Goal: Task Accomplishment & Management: Manage account settings

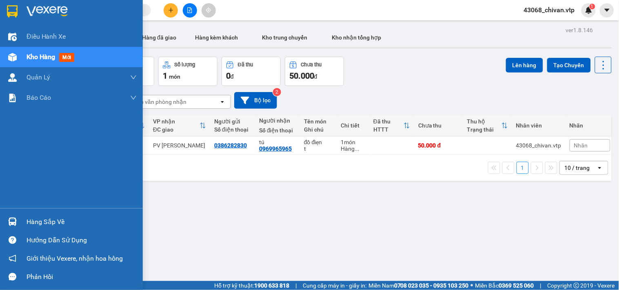
click at [20, 221] on div "Hàng sắp về" at bounding box center [71, 222] width 143 height 18
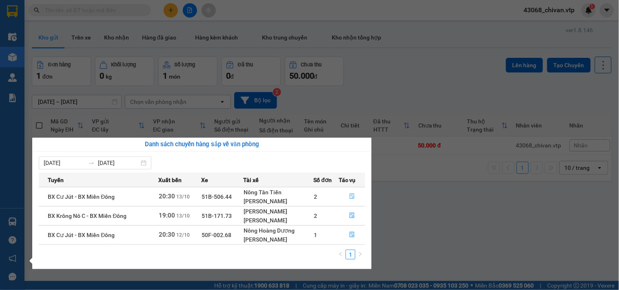
click at [345, 193] on button "button" at bounding box center [352, 196] width 26 height 13
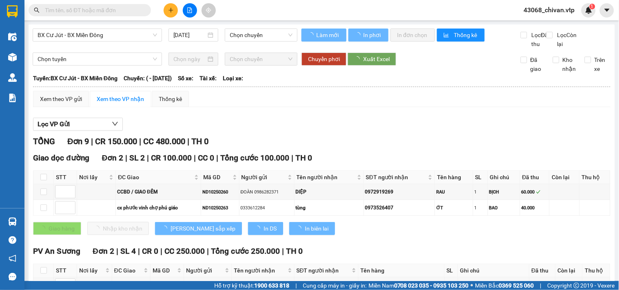
type input "[DATE]"
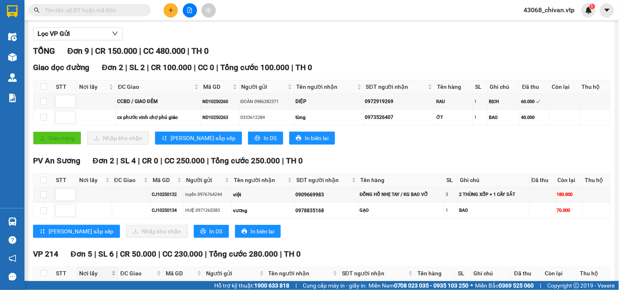
scroll to position [221, 0]
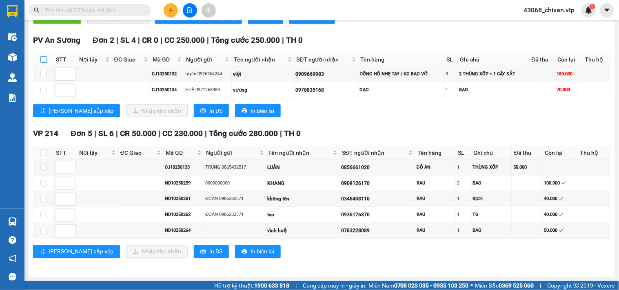
click at [45, 55] on label at bounding box center [43, 59] width 7 height 9
click at [45, 56] on input "checkbox" at bounding box center [43, 59] width 7 height 7
checkbox input "true"
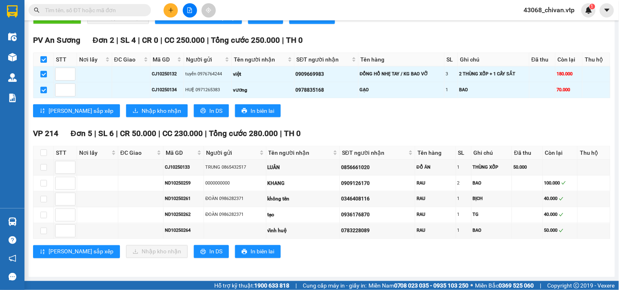
click at [120, 117] on div "PV An Sương Đơn 2 | SL 4 | CR 0 | CC 250.000 | Tổng cước 250.000 | TH 0 STT Nơi…" at bounding box center [321, 78] width 577 height 89
click at [142, 110] on span "Nhập kho nhận" at bounding box center [162, 110] width 40 height 9
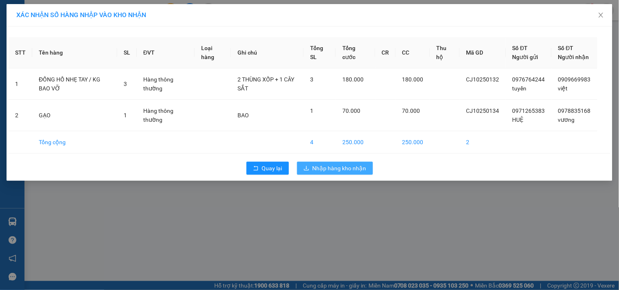
click at [331, 173] on span "Nhập hàng kho nhận" at bounding box center [339, 168] width 54 height 9
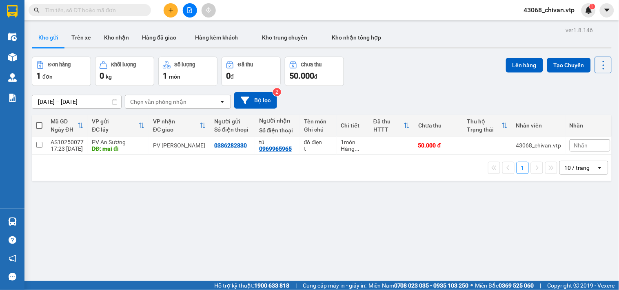
click at [316, 234] on div "ver 1.8.146 Kho gửi Trên xe Kho nhận Hàng đã giao Hàng kèm khách Kho trung chuy…" at bounding box center [322, 169] width 586 height 290
click at [124, 40] on button "Kho nhận" at bounding box center [116, 38] width 38 height 20
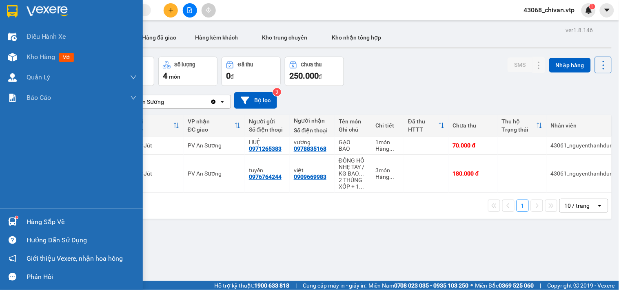
click at [15, 222] on img at bounding box center [12, 222] width 9 height 9
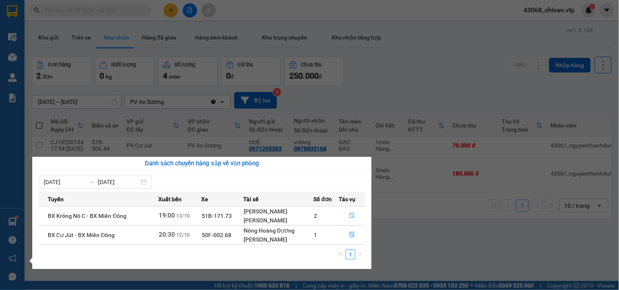
click at [351, 215] on icon "file-done" at bounding box center [352, 216] width 5 height 6
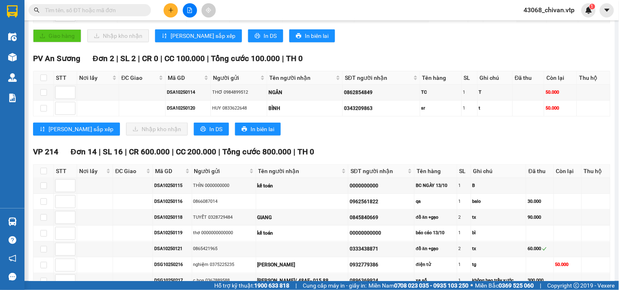
scroll to position [136, 0]
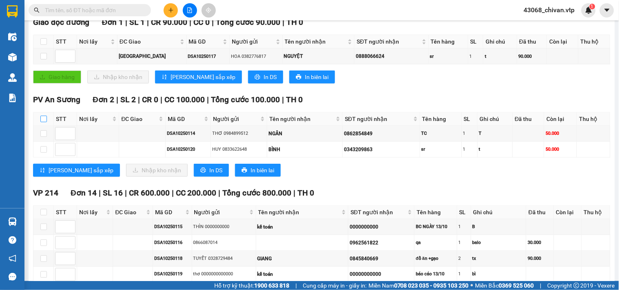
click at [45, 122] on input "checkbox" at bounding box center [43, 119] width 7 height 7
checkbox input "true"
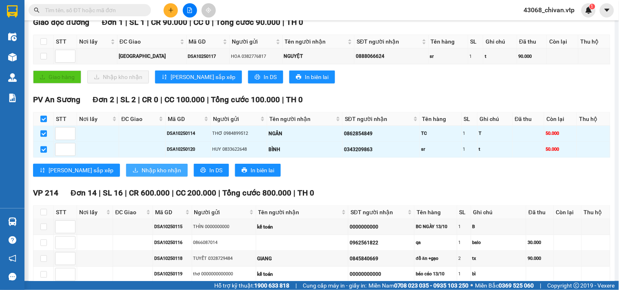
click at [142, 175] on span "Nhập kho nhận" at bounding box center [162, 170] width 40 height 9
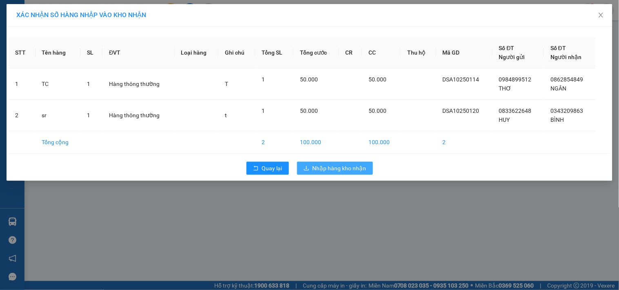
click at [333, 165] on span "Nhập hàng kho nhận" at bounding box center [339, 168] width 54 height 9
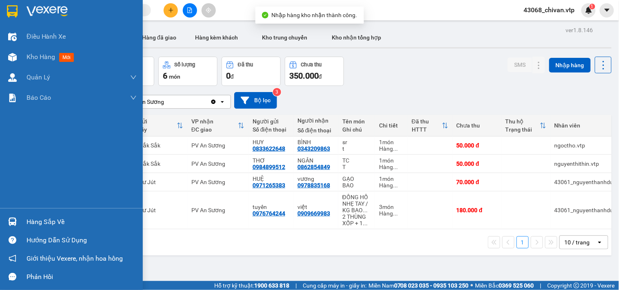
click at [11, 221] on img at bounding box center [12, 222] width 9 height 9
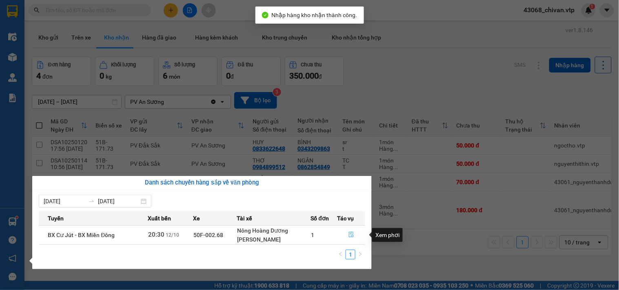
click at [349, 231] on button "button" at bounding box center [351, 235] width 27 height 13
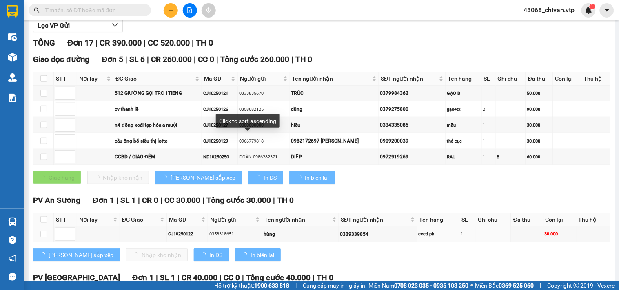
type input "[DATE]"
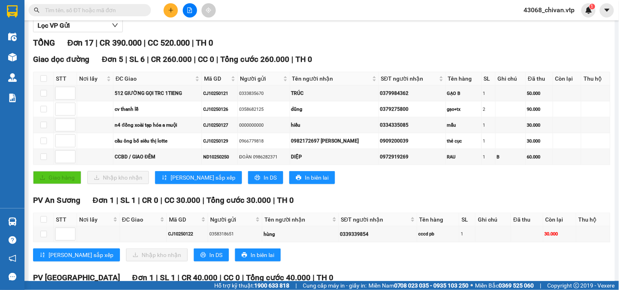
scroll to position [181, 0]
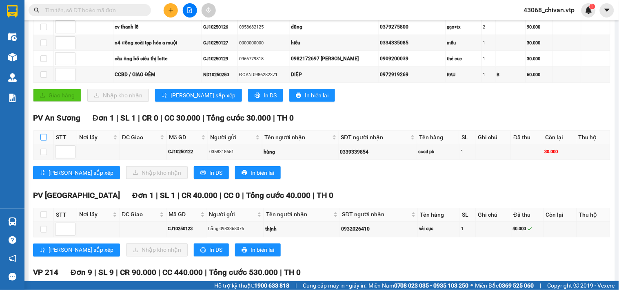
click at [43, 141] on input "checkbox" at bounding box center [43, 137] width 7 height 7
checkbox input "true"
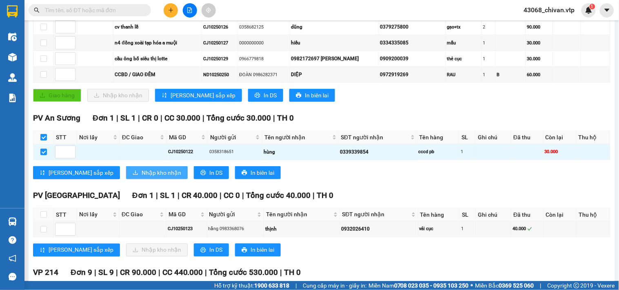
click at [142, 177] on span "Nhập kho nhận" at bounding box center [162, 172] width 40 height 9
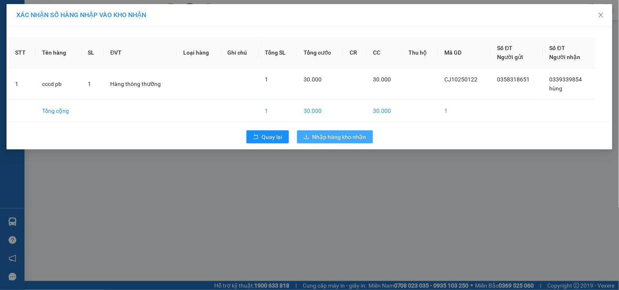
click at [367, 143] on div "Quay lại Nhập hàng kho nhận" at bounding box center [310, 136] width 602 height 21
click at [343, 133] on span "Nhập hàng kho nhận" at bounding box center [339, 137] width 54 height 9
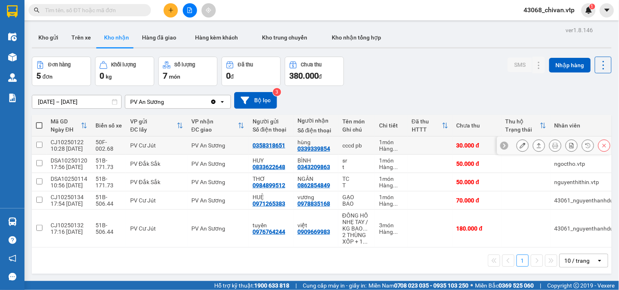
click at [38, 141] on td at bounding box center [39, 146] width 15 height 18
checkbox input "true"
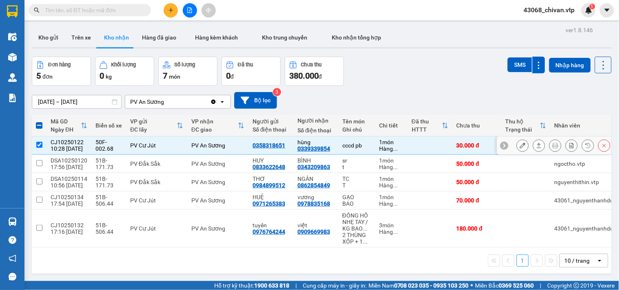
click at [520, 149] on div at bounding box center [522, 145] width 12 height 12
click at [537, 145] on icon at bounding box center [539, 145] width 4 height 5
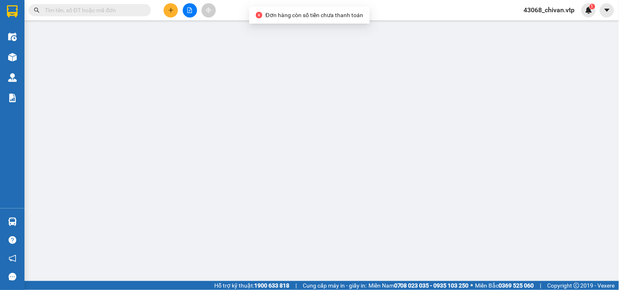
type input "0358318651"
type input "0339339854"
type input "hùng"
type input "0"
type input "30.000"
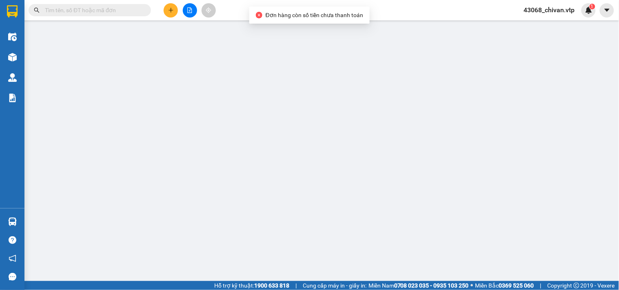
type input "30.000"
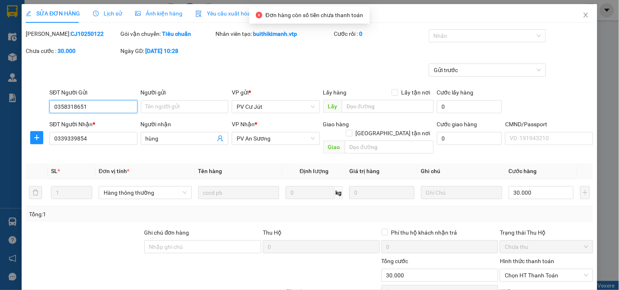
click at [538, 270] on span "Chọn HT Thanh Toán" at bounding box center [546, 276] width 83 height 12
type input "1.500"
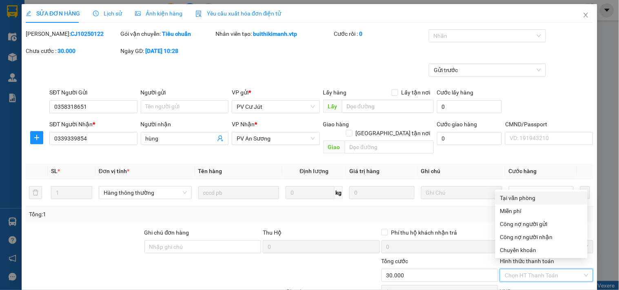
click at [525, 201] on div "Tại văn phòng" at bounding box center [541, 198] width 82 height 9
type input "0"
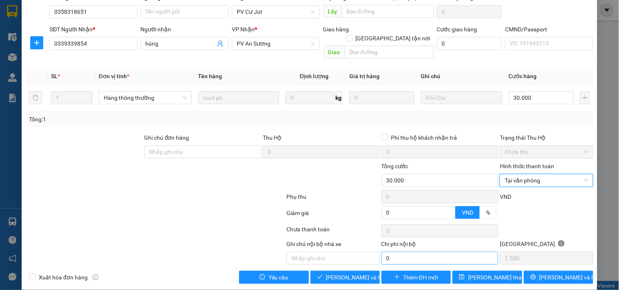
scroll to position [96, 0]
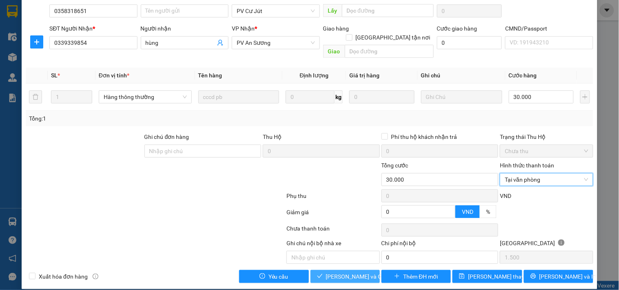
click at [356, 272] on span "[PERSON_NAME] và Giao hàng" at bounding box center [365, 276] width 78 height 9
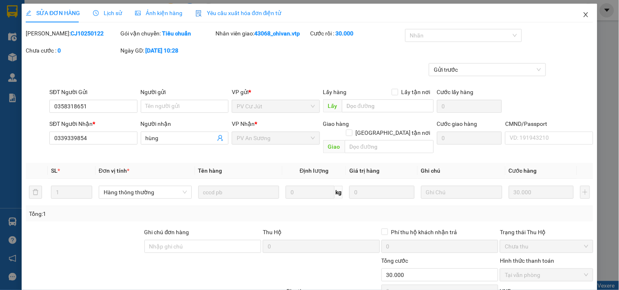
scroll to position [0, 0]
click at [577, 20] on span "Close" at bounding box center [585, 15] width 23 height 23
